Goal: Book appointment/travel/reservation

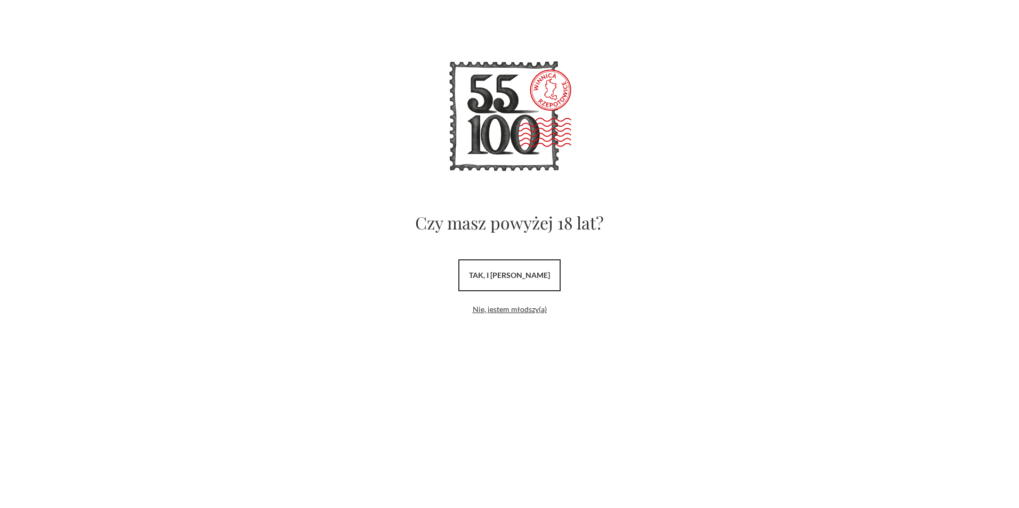
click at [529, 279] on link "tak, i uwielbiam wino" at bounding box center [509, 276] width 102 height 32
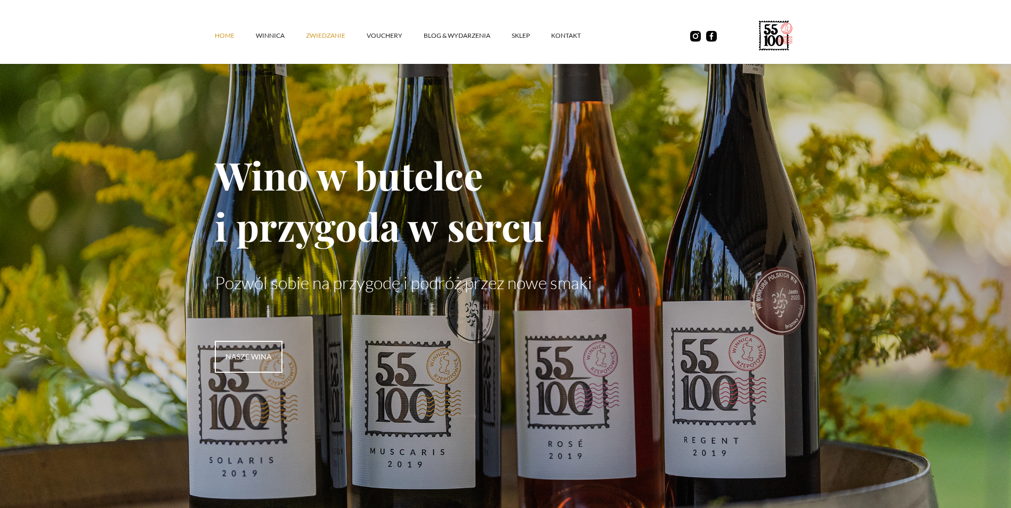
click at [334, 36] on link "ZWIEDZANIE" at bounding box center [336, 36] width 61 height 32
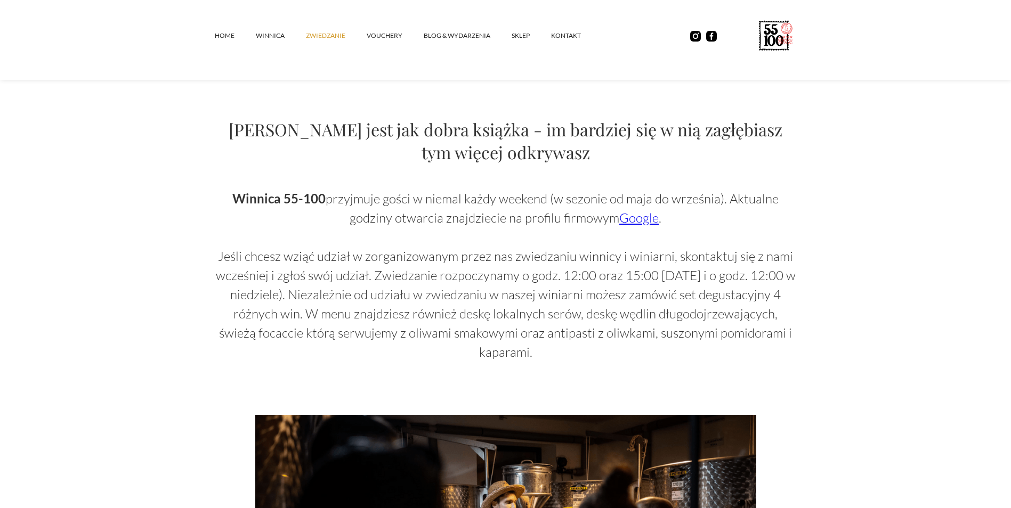
scroll to position [605, 0]
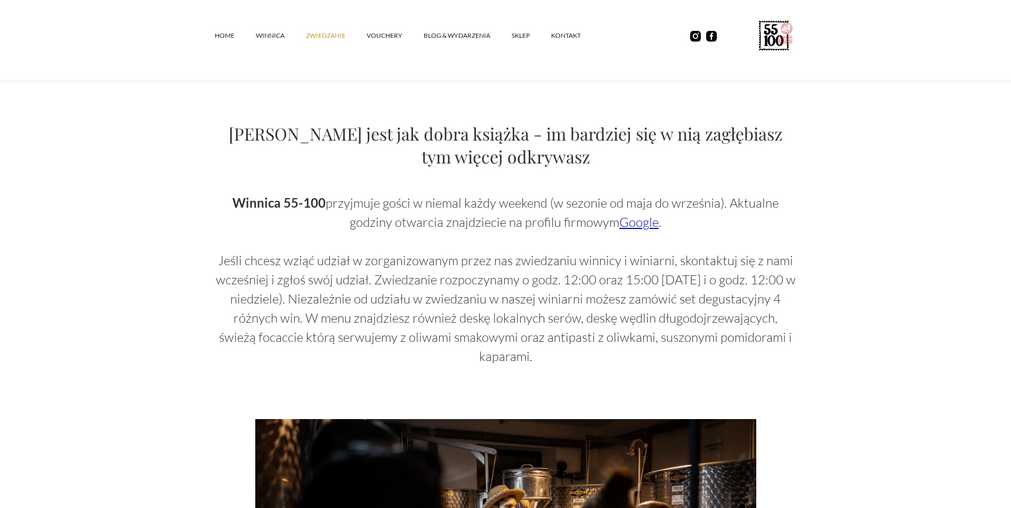
click at [641, 225] on link "Google" at bounding box center [638, 222] width 39 height 16
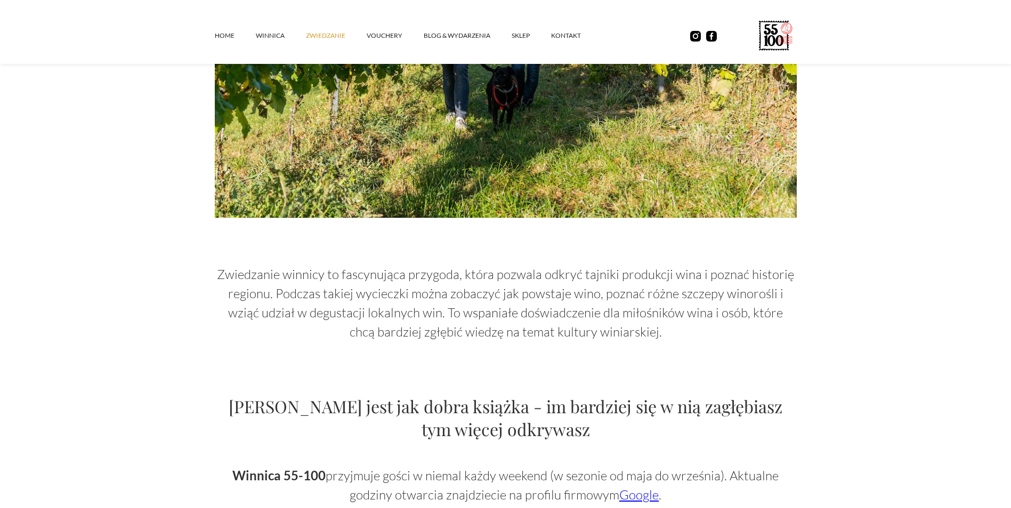
scroll to position [545, 0]
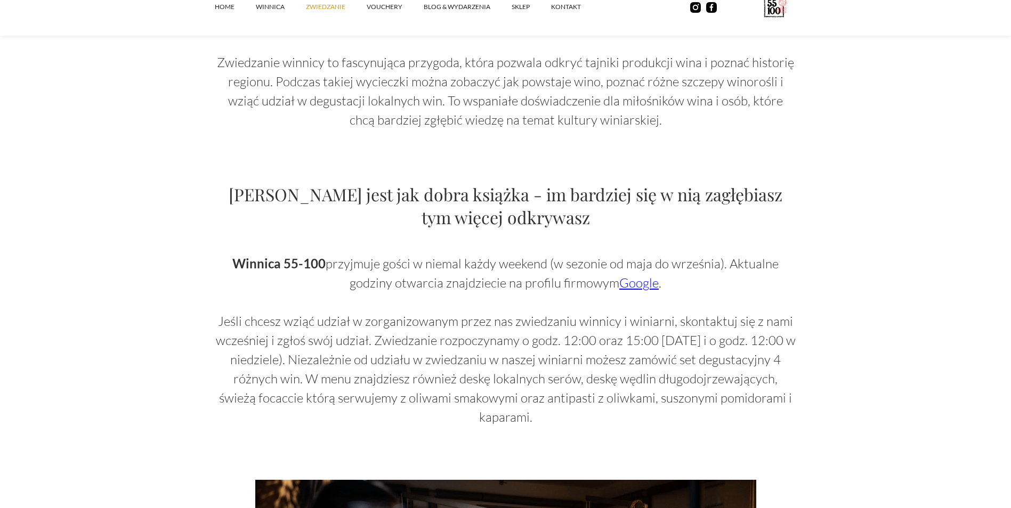
click at [637, 286] on link "Google" at bounding box center [638, 283] width 39 height 16
